Goal: Information Seeking & Learning: Learn about a topic

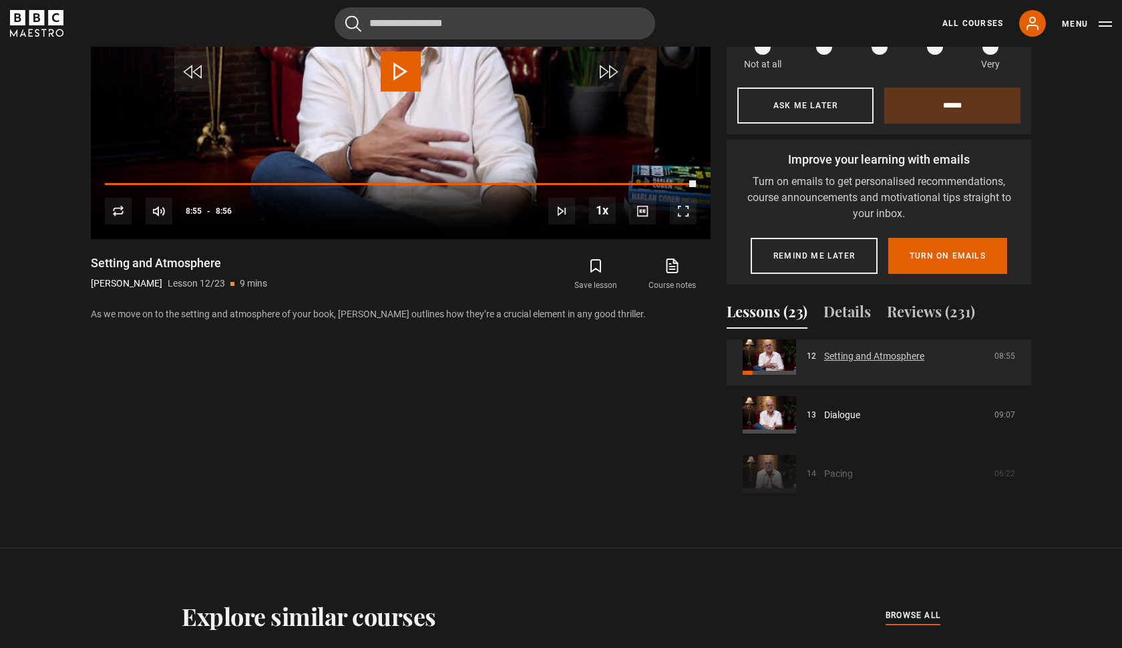
scroll to position [721, 0]
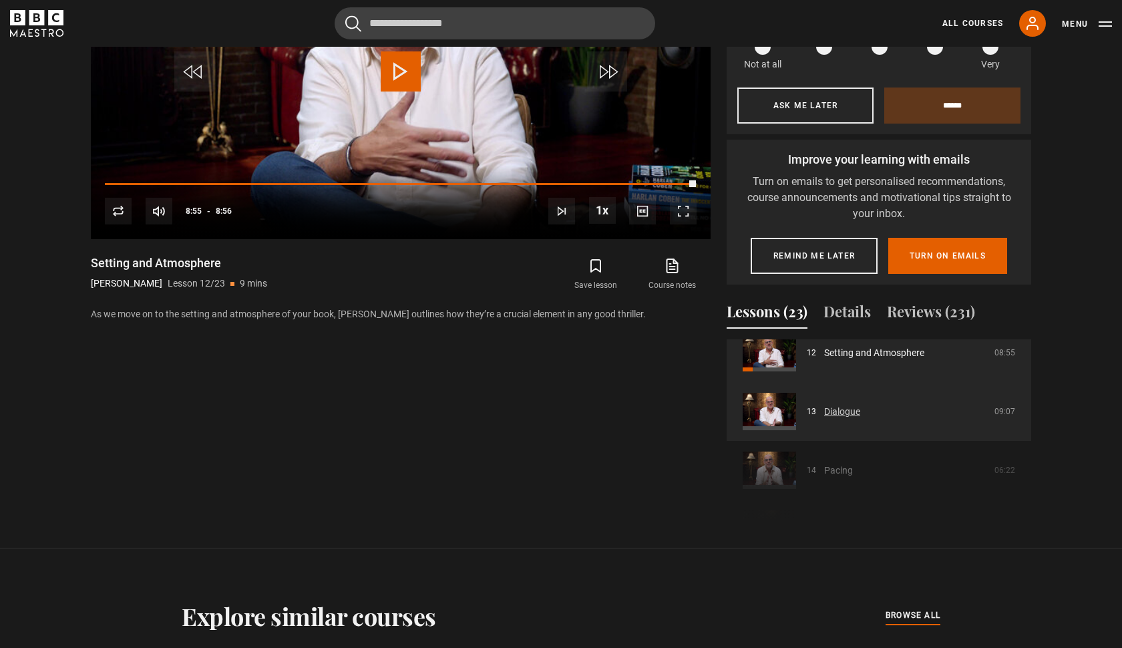
click at [824, 405] on link "Dialogue" at bounding box center [842, 412] width 36 height 14
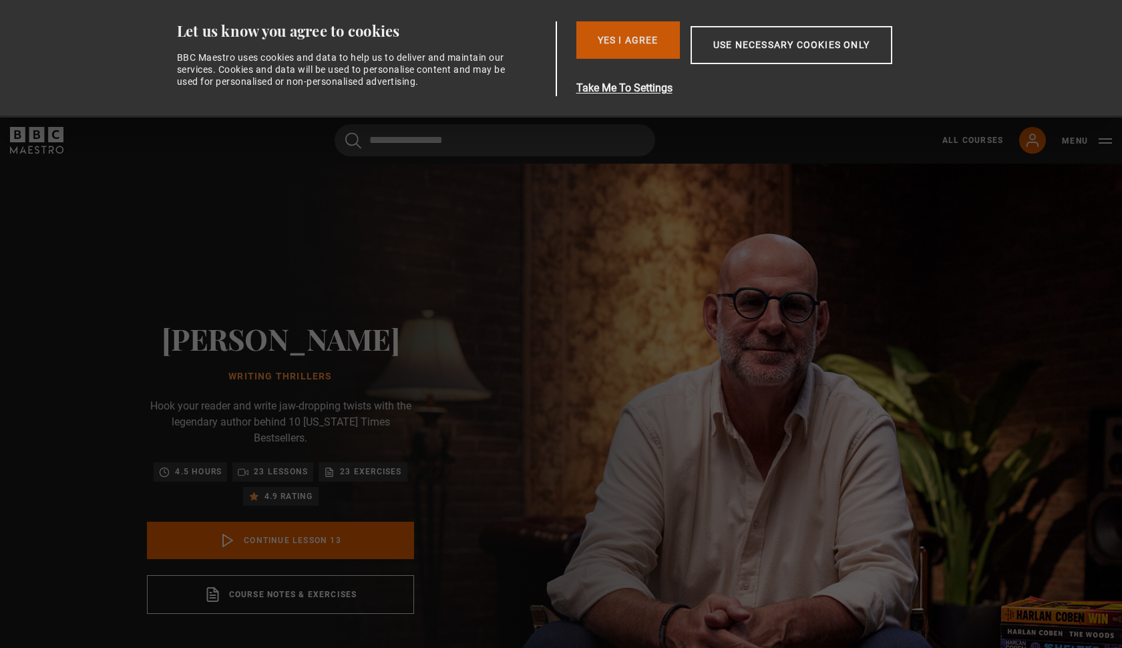
click at [619, 49] on button "Yes I Agree" at bounding box center [628, 39] width 104 height 37
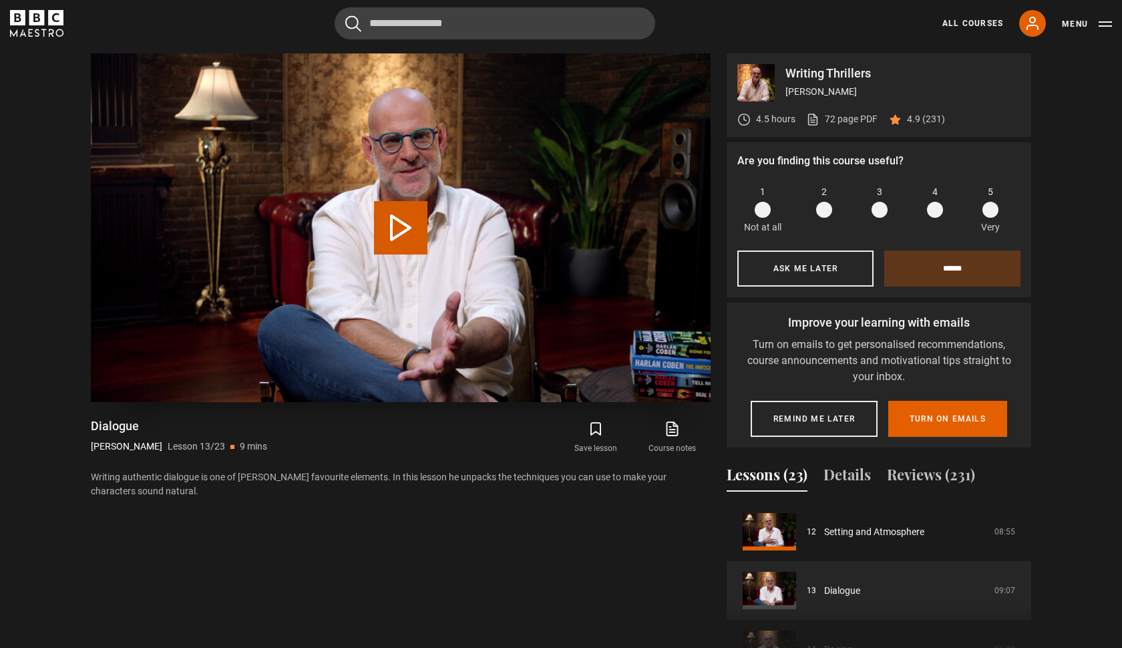
click at [403, 215] on button "Play Lesson Dialogue" at bounding box center [400, 227] width 53 height 53
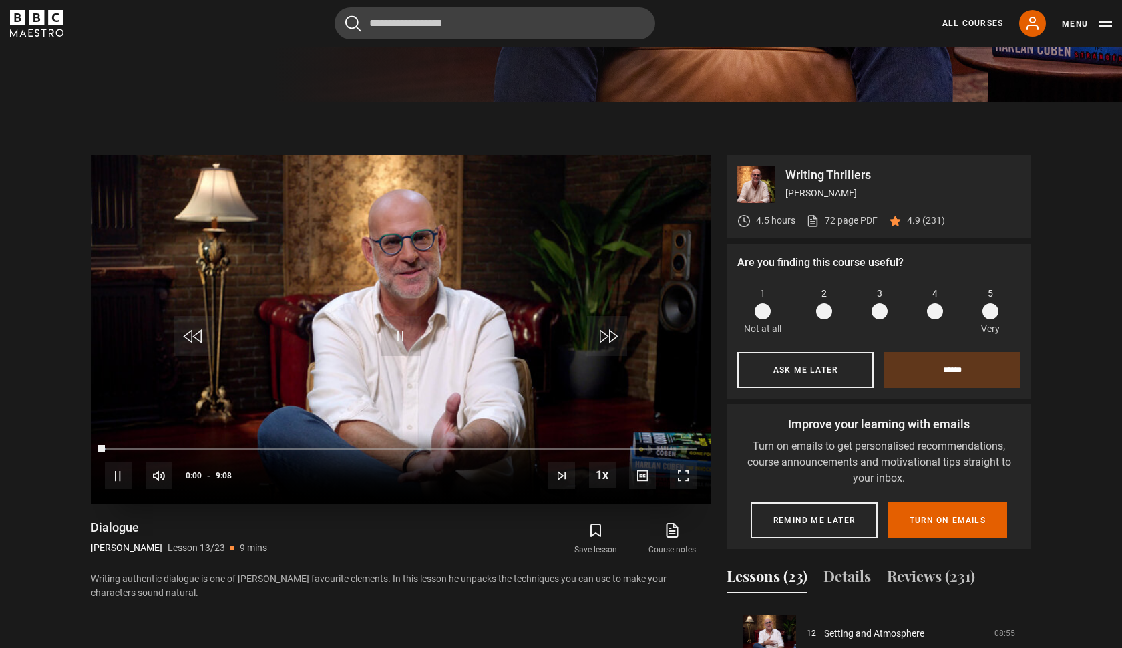
scroll to position [546, 0]
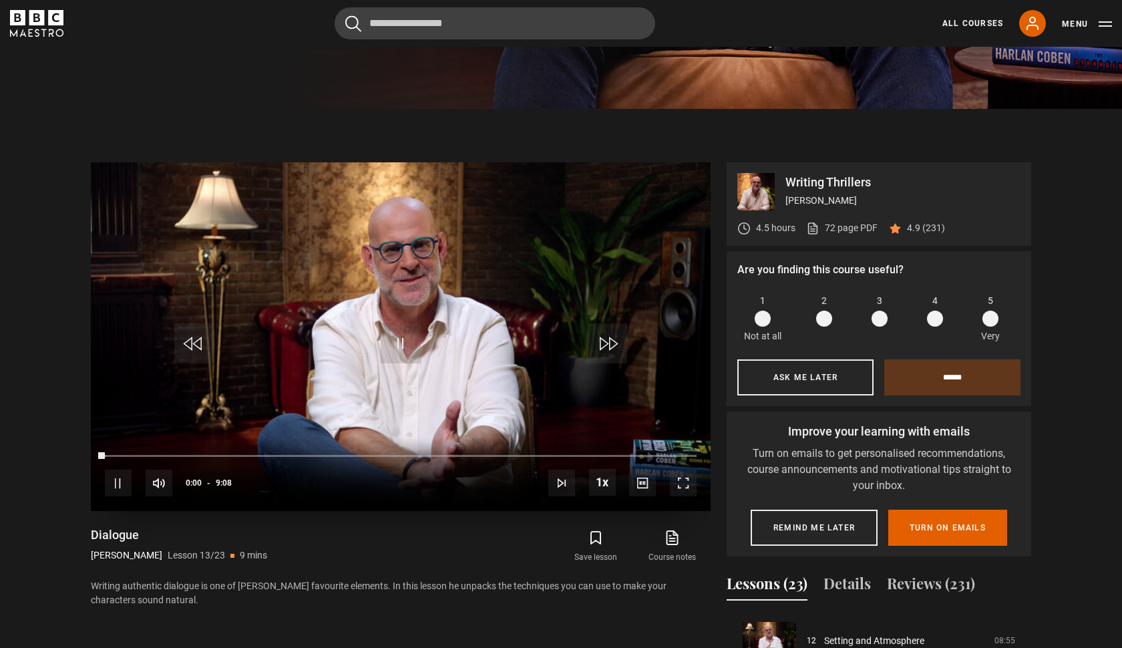
click at [401, 352] on span "Video Player" at bounding box center [401, 343] width 40 height 40
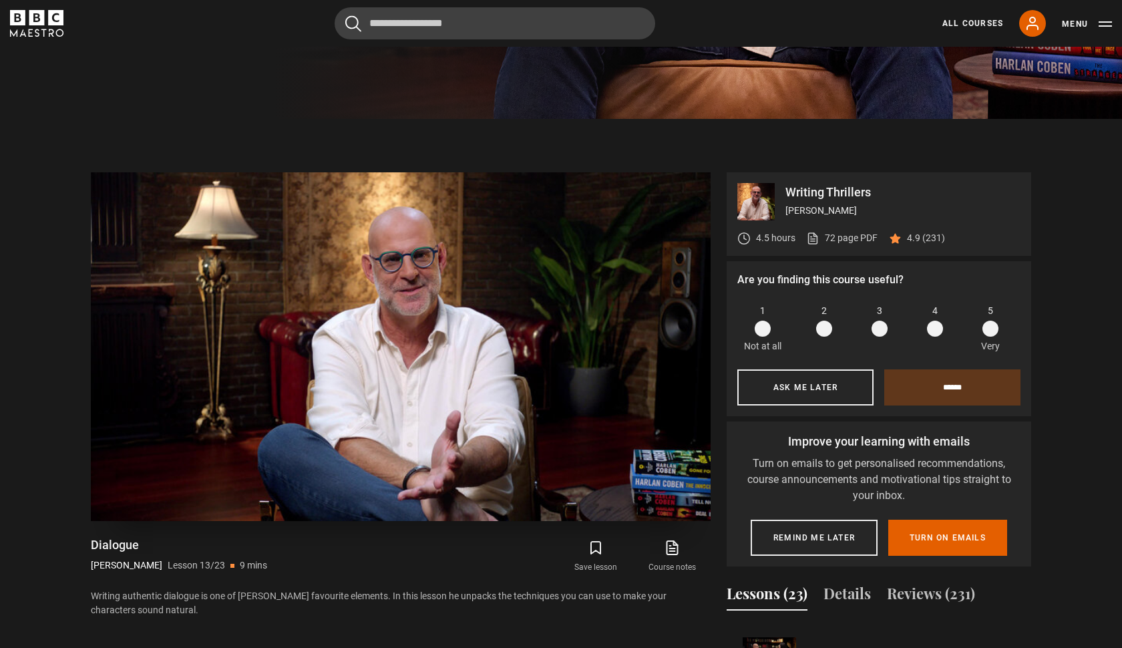
scroll to position [528, 0]
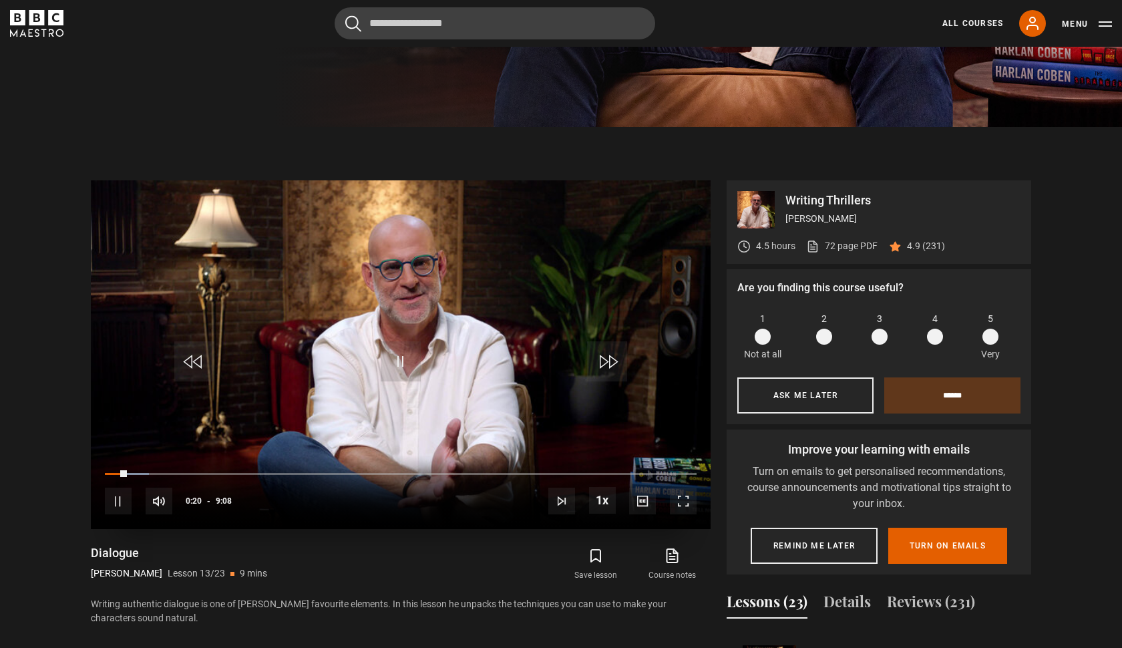
click at [685, 505] on span "Video Player" at bounding box center [683, 501] width 27 height 27
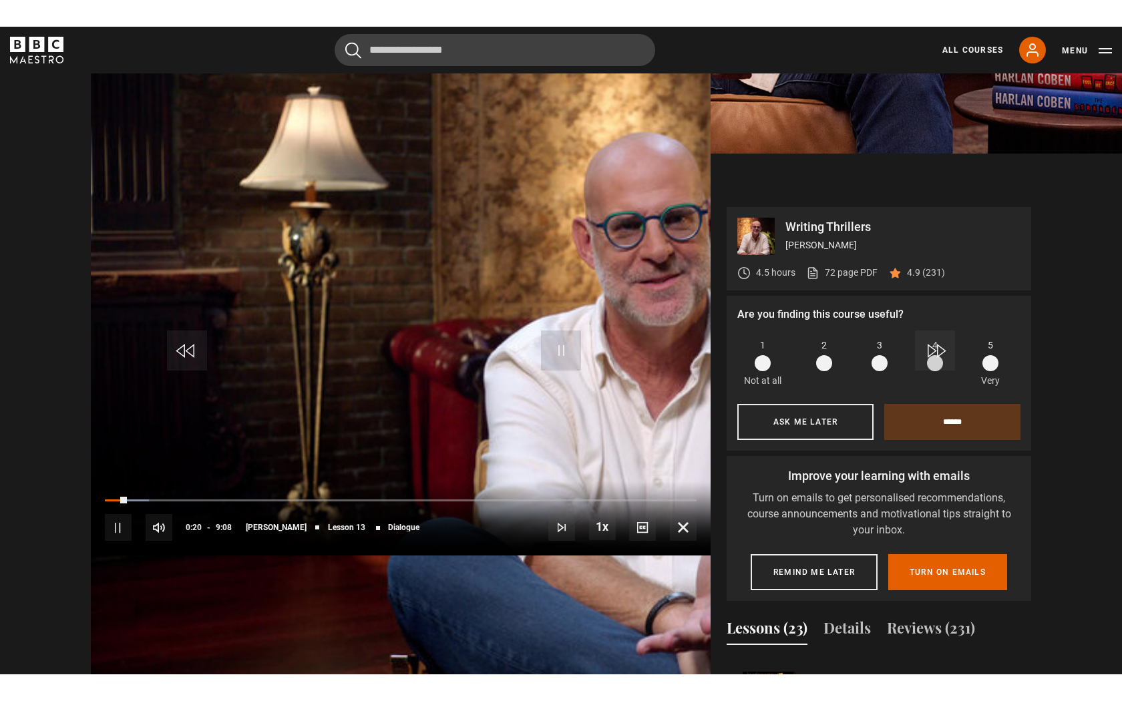
scroll to position [0, 0]
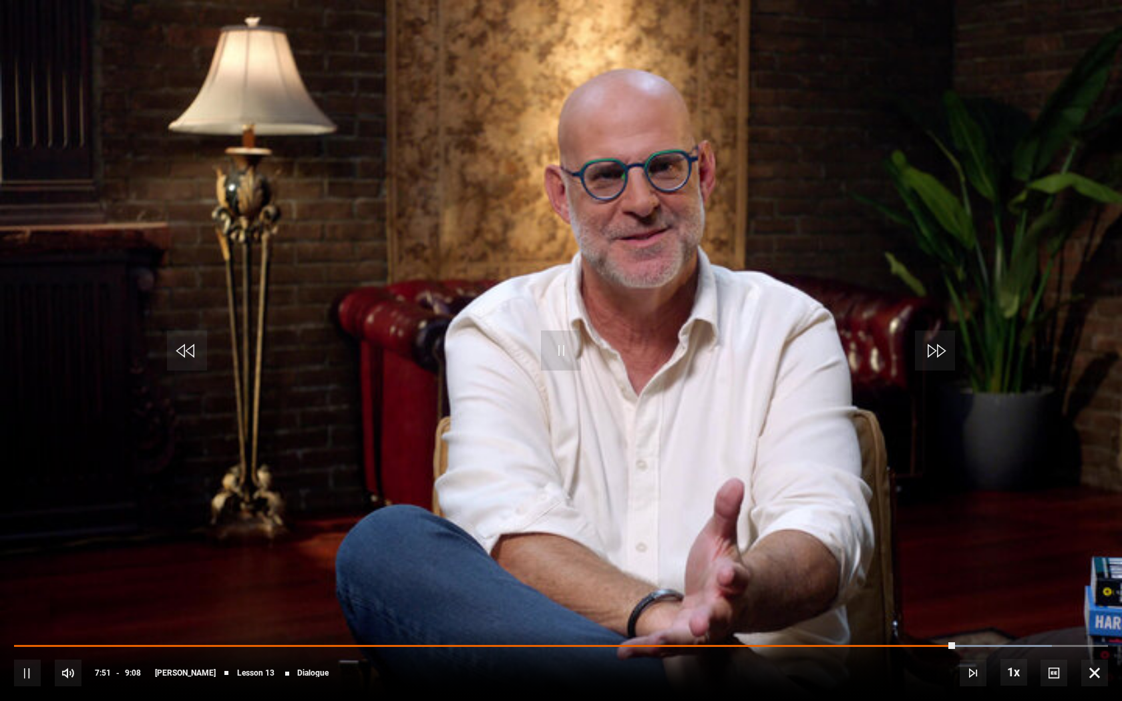
click at [1097, 647] on span "Video Player" at bounding box center [1094, 673] width 27 height 27
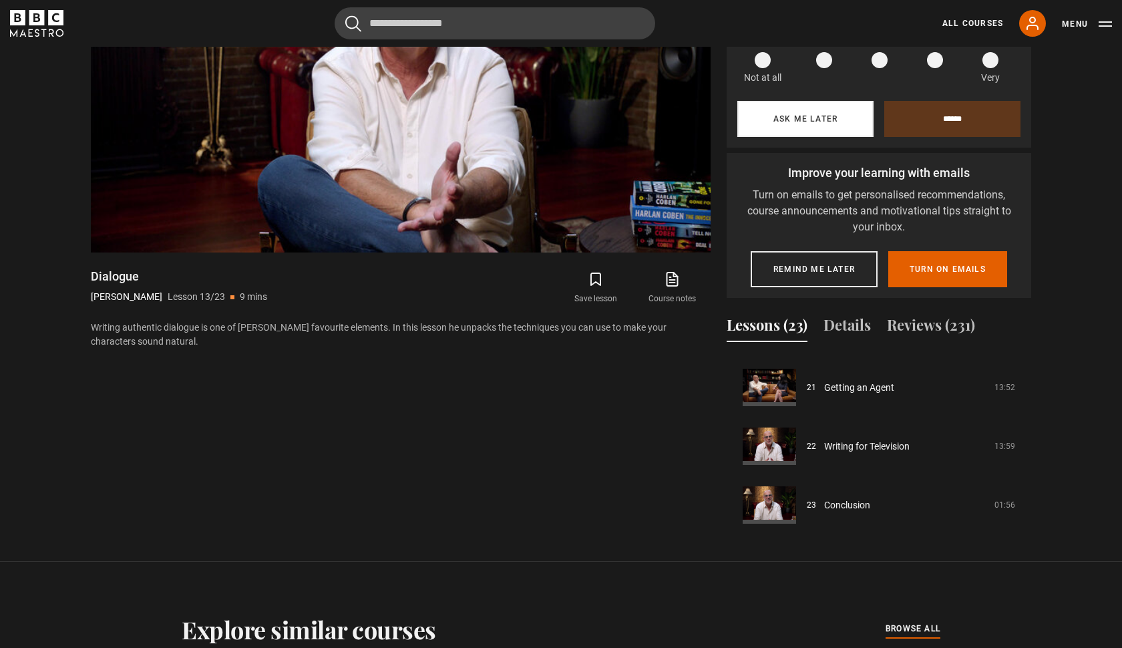
scroll to position [808, 0]
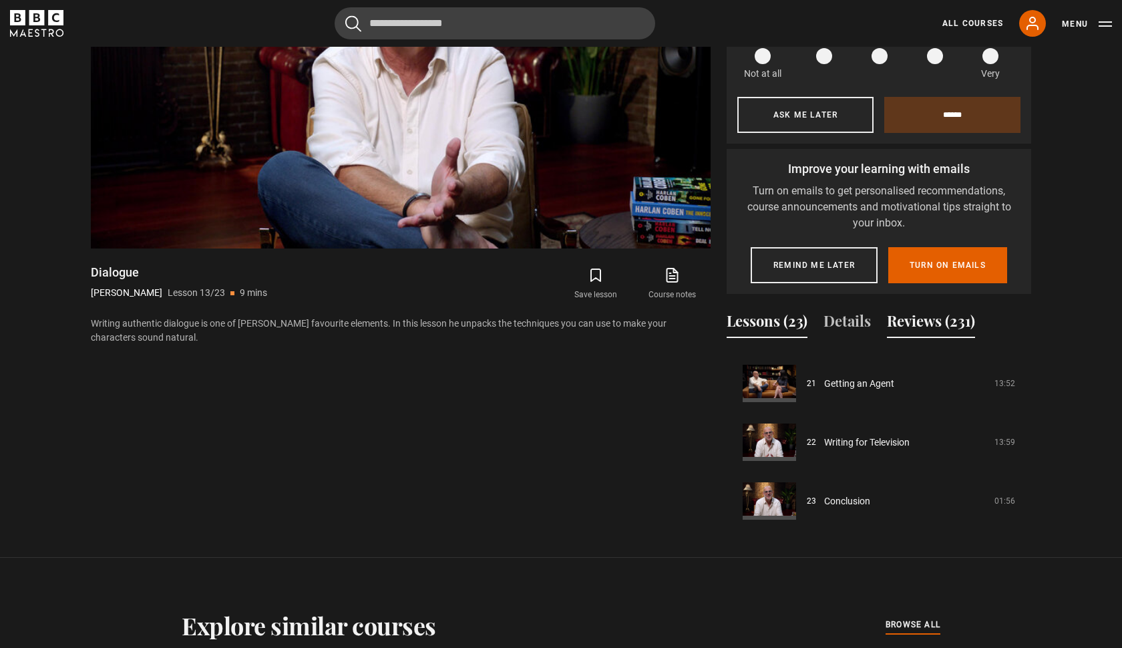
click at [910, 325] on button "Reviews (231)" at bounding box center [931, 324] width 88 height 28
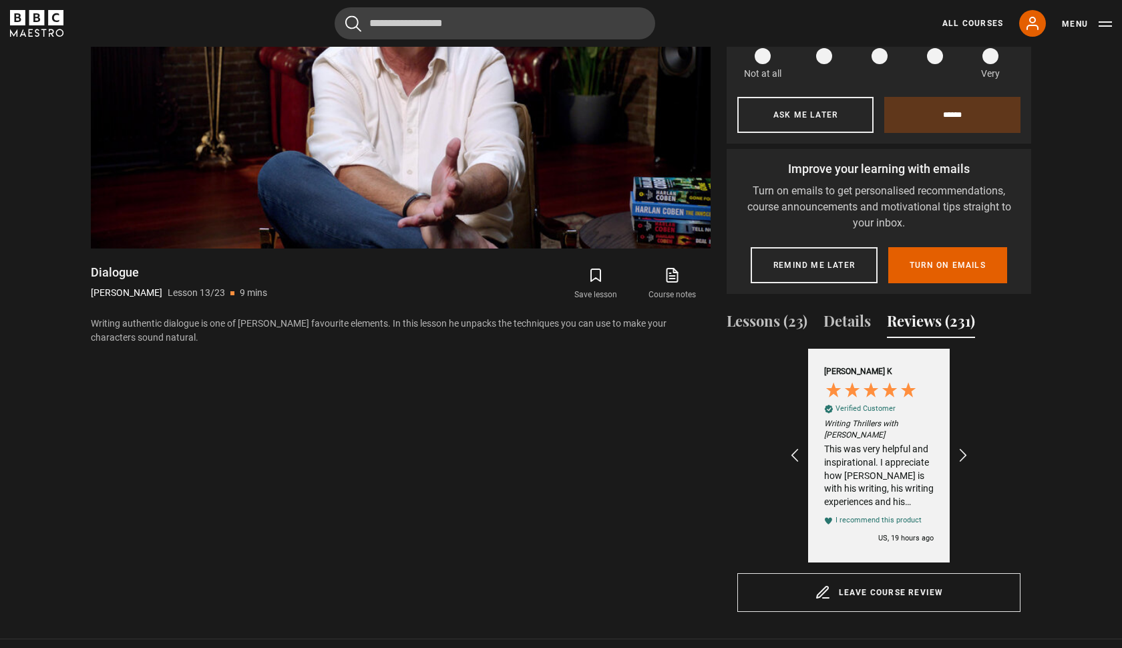
scroll to position [0, 155]
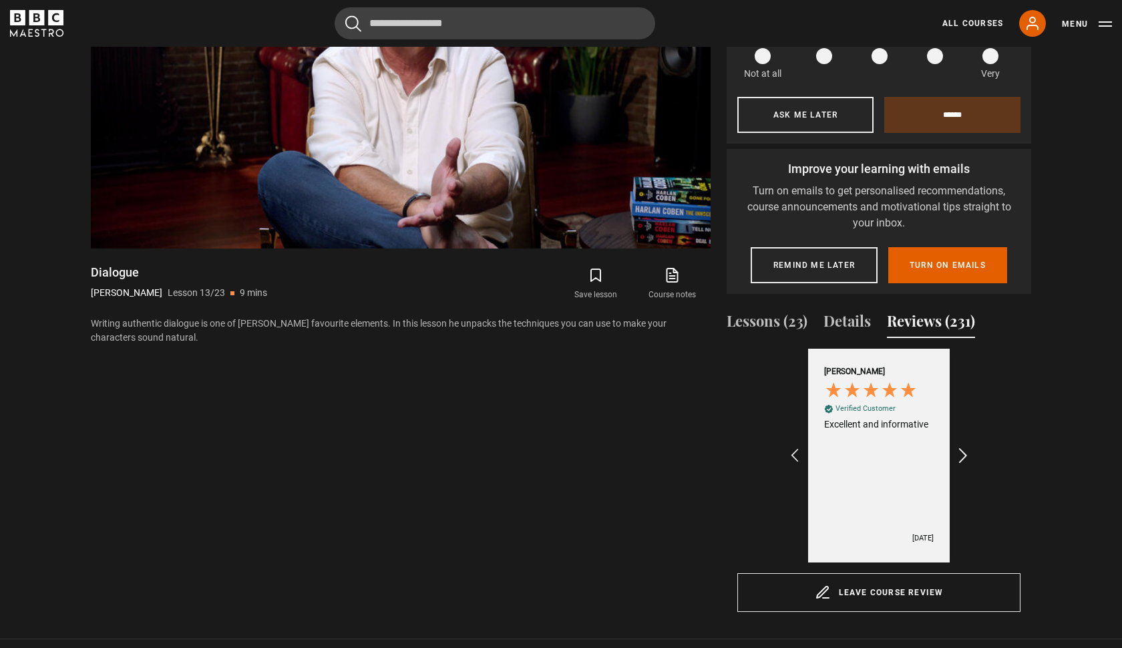
click at [965, 458] on icon "REVIEWS.io Carousel Scroll Right" at bounding box center [964, 455] width 19 height 19
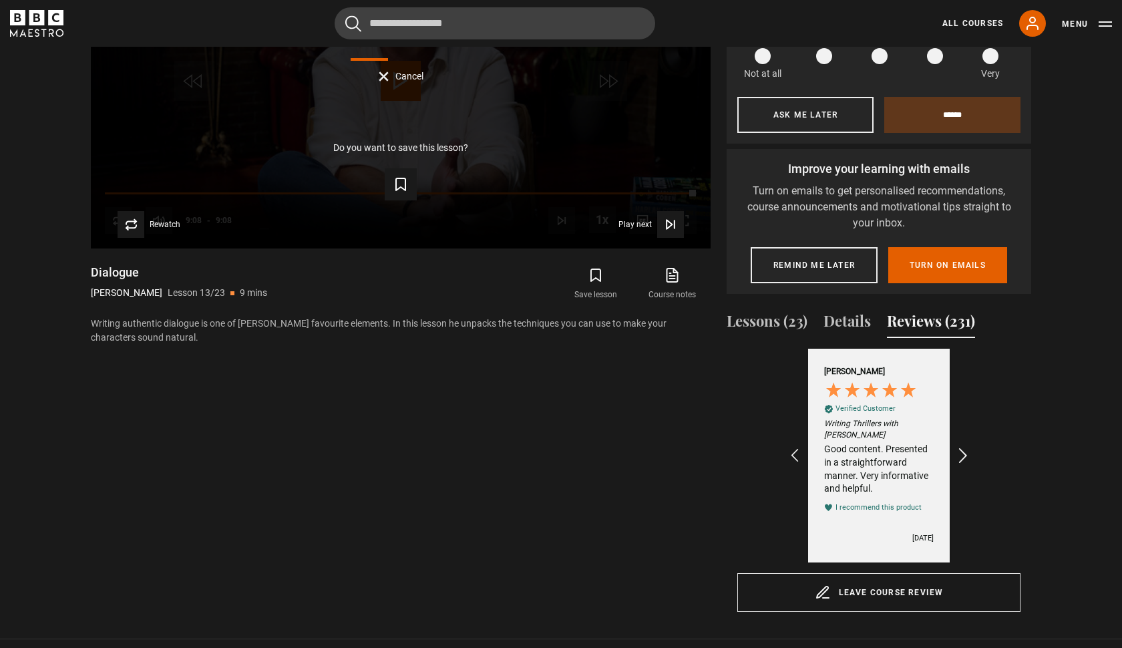
click at [965, 458] on icon "REVIEWS.io Carousel Scroll Right" at bounding box center [964, 455] width 19 height 19
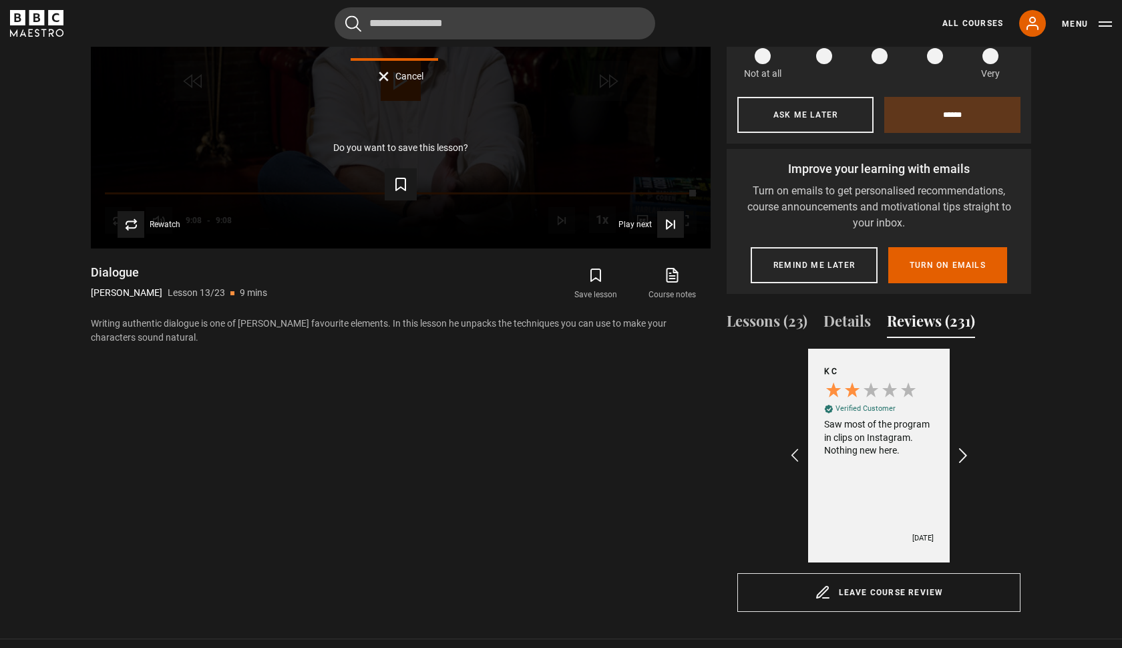
click at [965, 458] on icon "REVIEWS.io Carousel Scroll Right" at bounding box center [964, 455] width 19 height 19
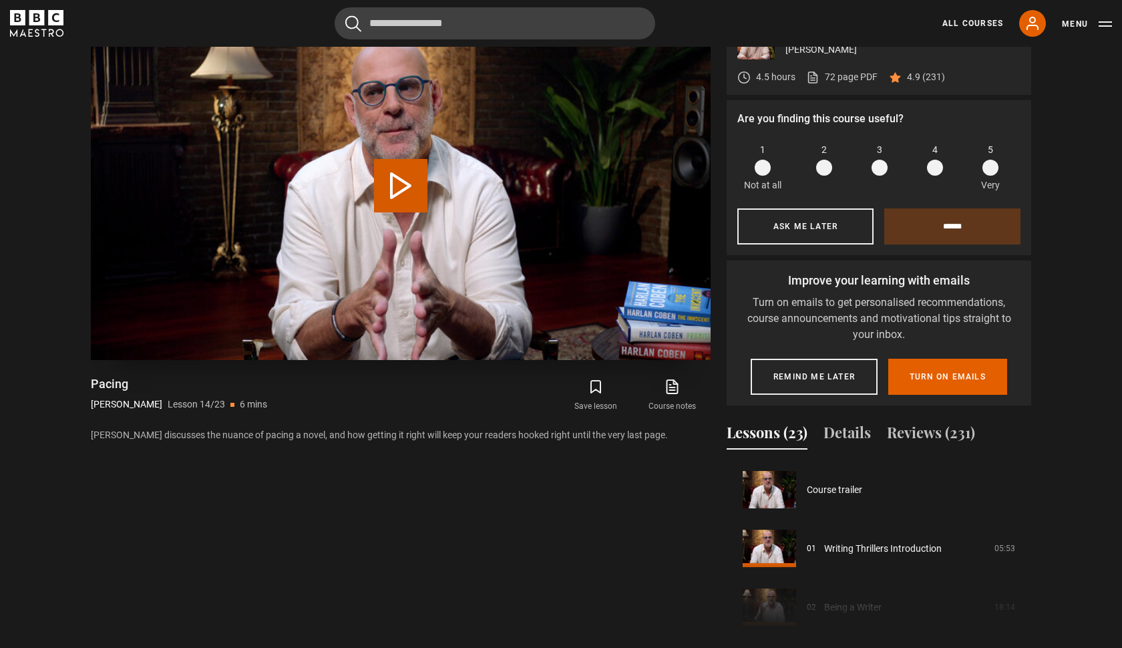
scroll to position [764, 0]
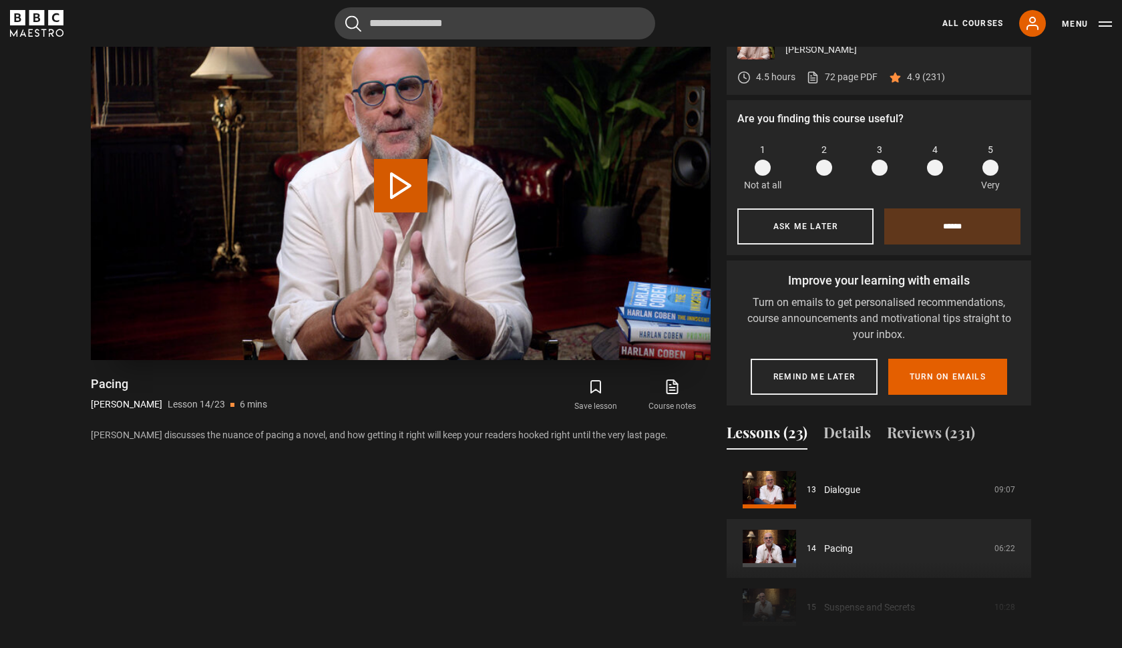
click at [390, 173] on button "Play Lesson Pacing" at bounding box center [400, 185] width 53 height 53
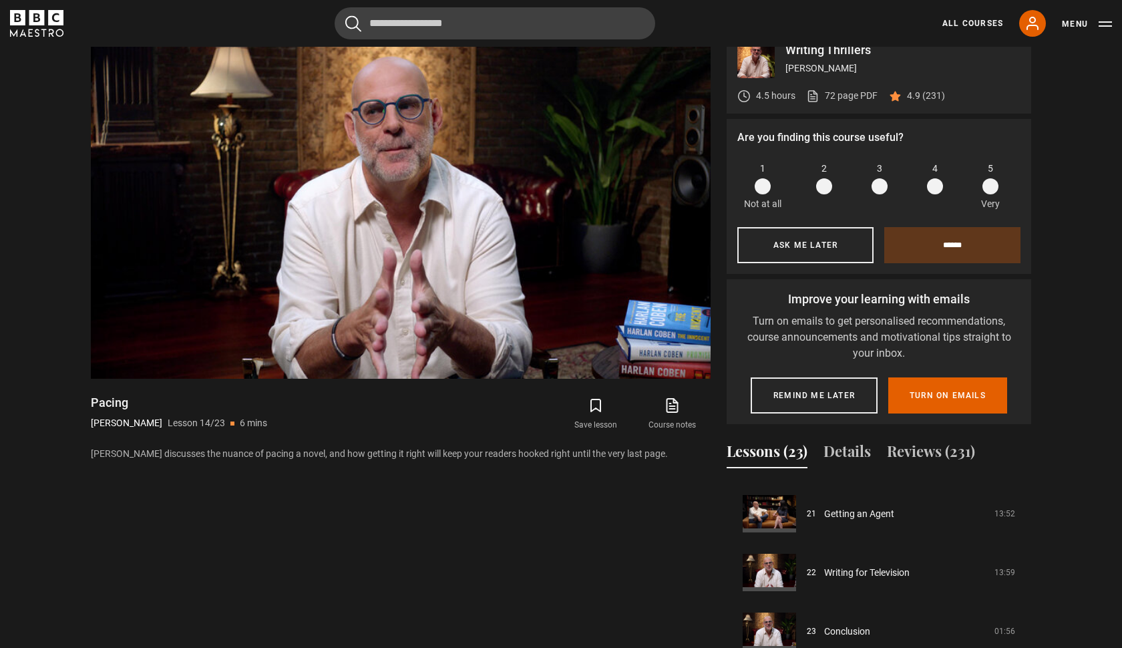
scroll to position [640, 0]
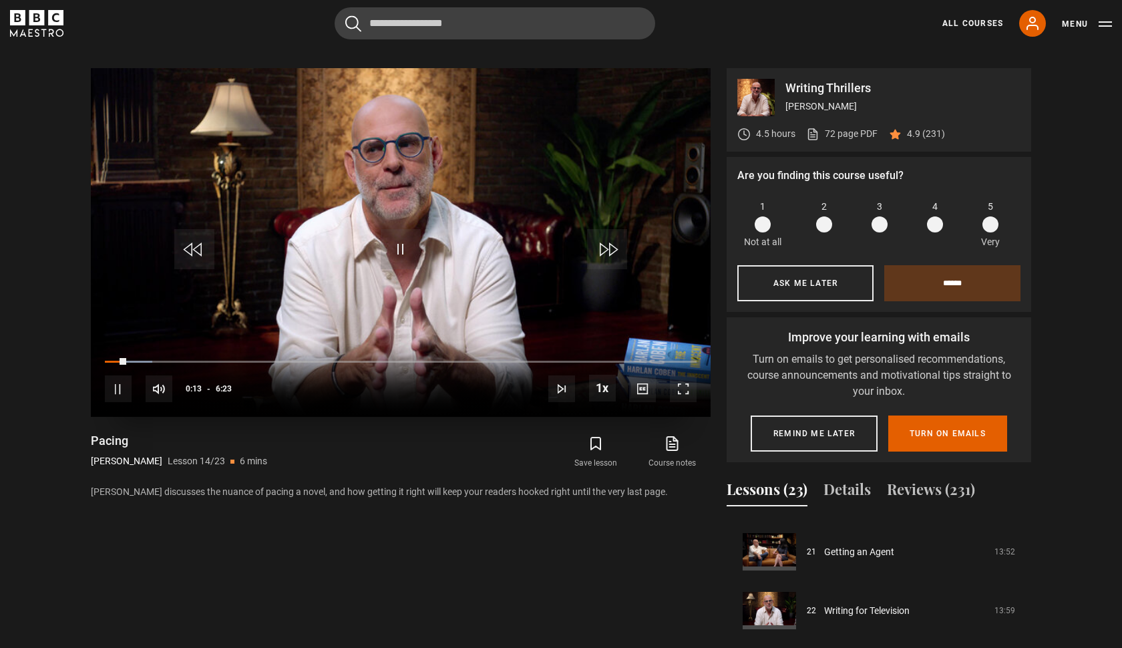
click at [682, 389] on span "Video Player" at bounding box center [683, 388] width 27 height 27
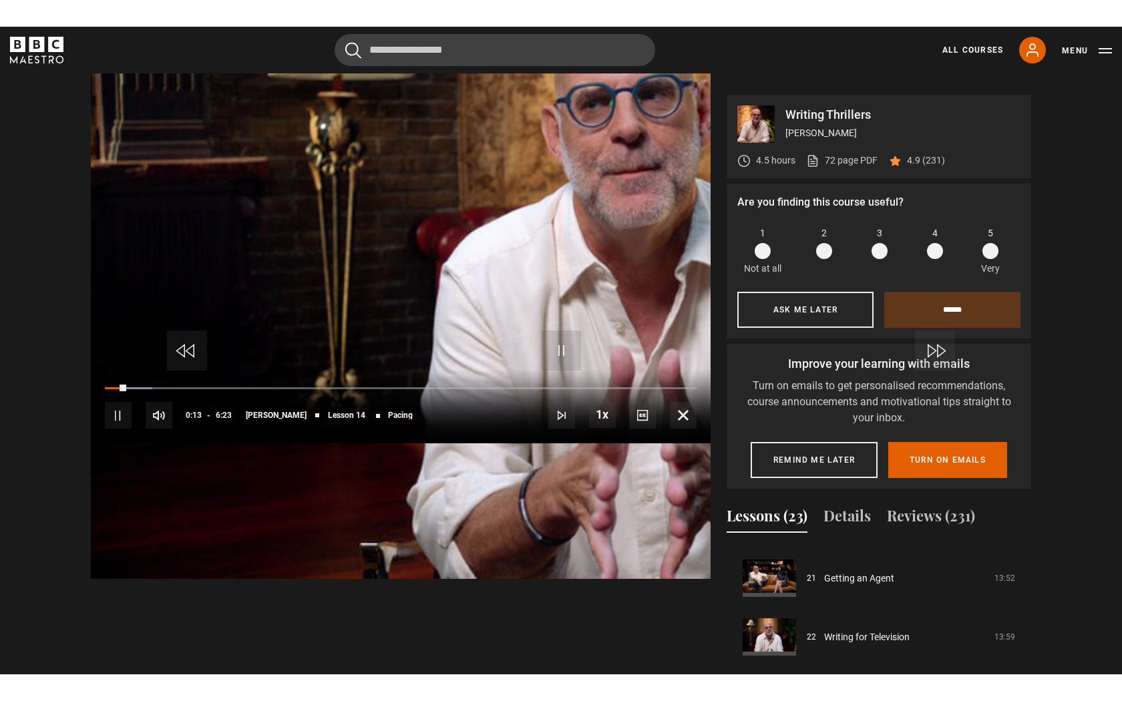
scroll to position [0, 0]
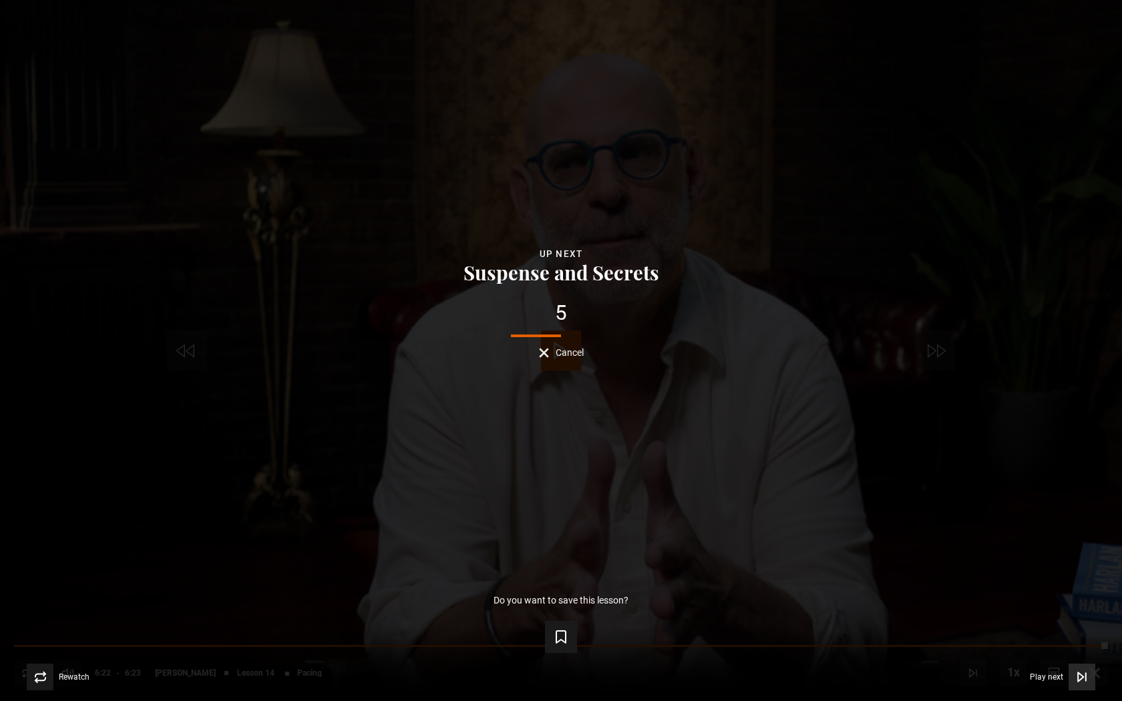
click at [1059, 647] on span "Play next" at bounding box center [1046, 677] width 33 height 8
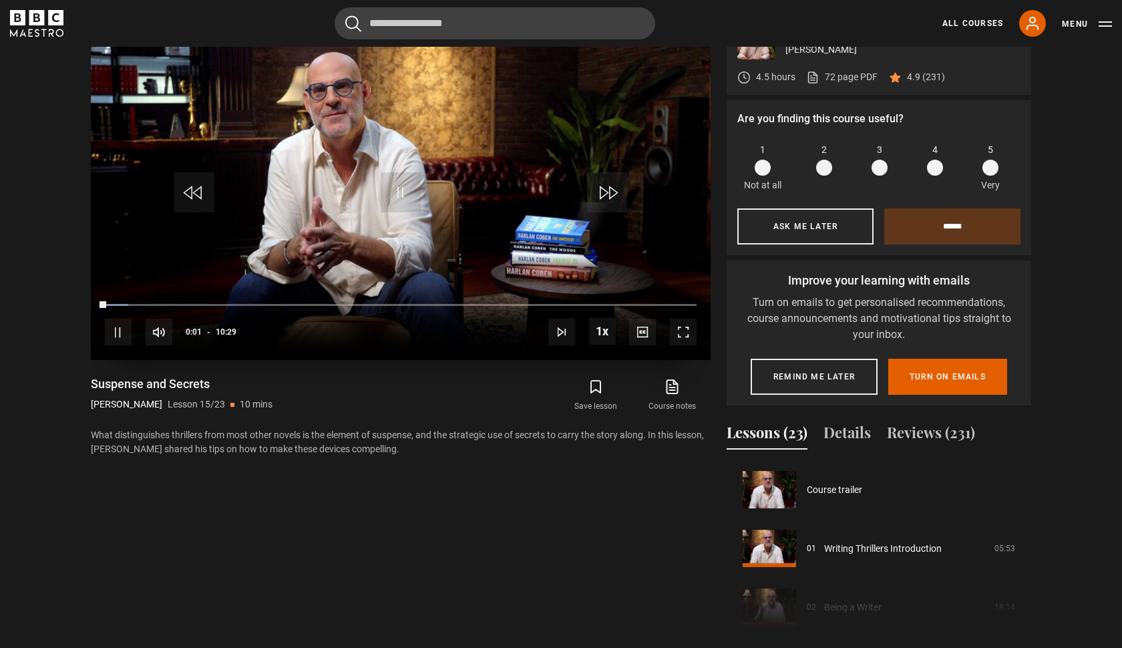
scroll to position [823, 0]
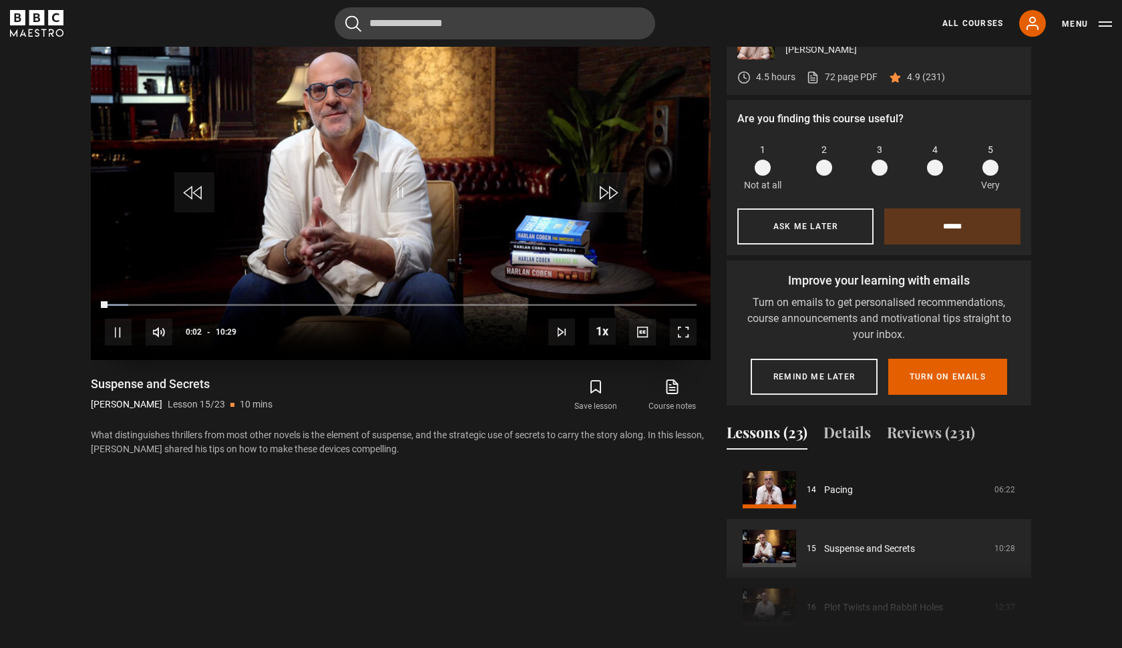
click at [411, 193] on span "Video Player" at bounding box center [401, 192] width 40 height 40
